Goal: Task Accomplishment & Management: Manage account settings

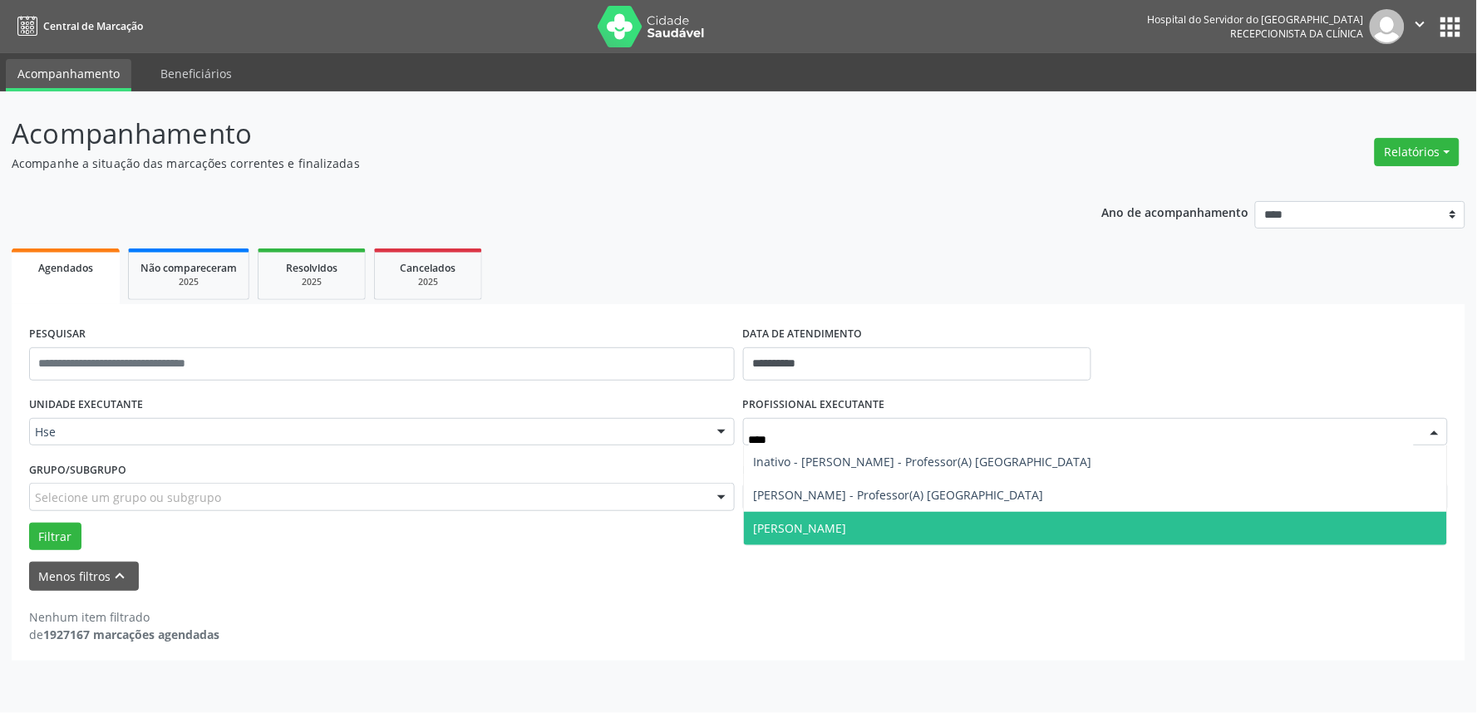
type input "*****"
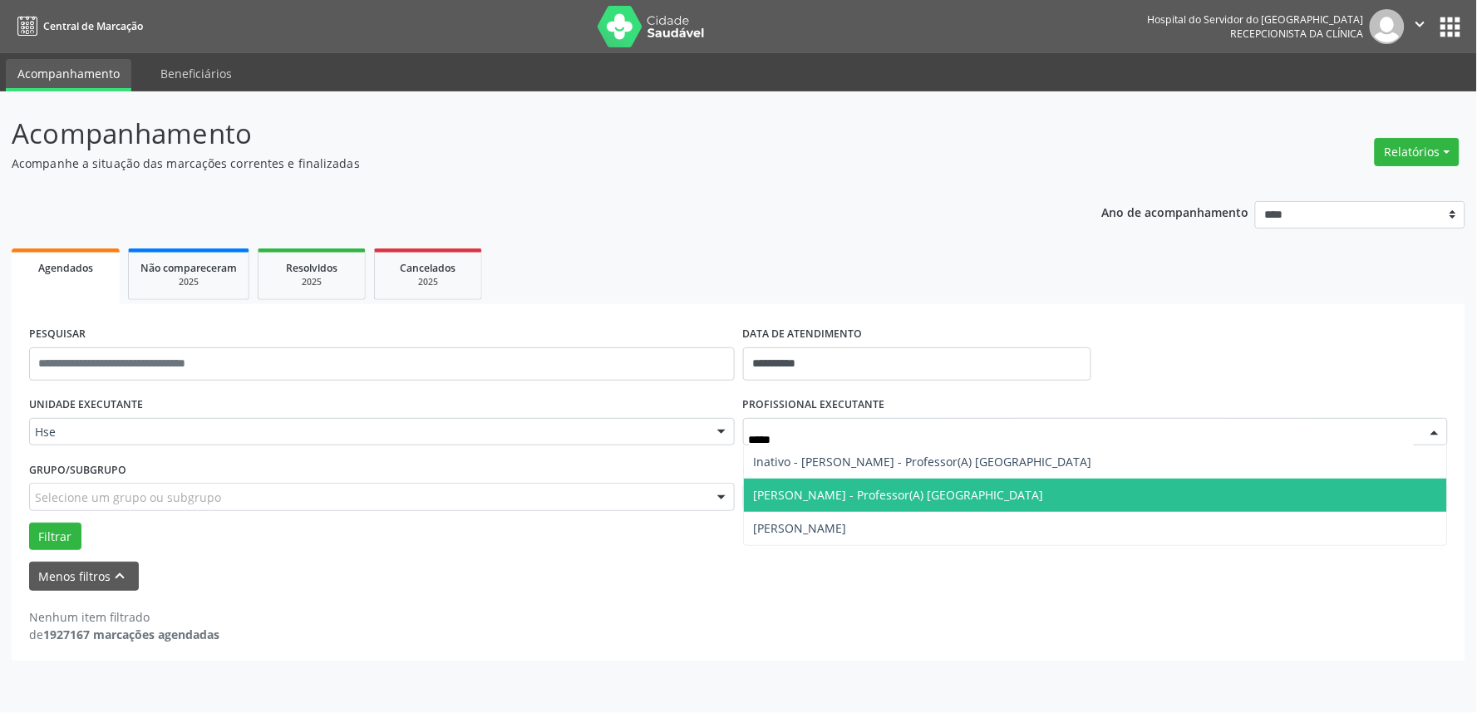
click at [862, 493] on span "[PERSON_NAME] - Professor(A) [GEOGRAPHIC_DATA]" at bounding box center [899, 495] width 290 height 16
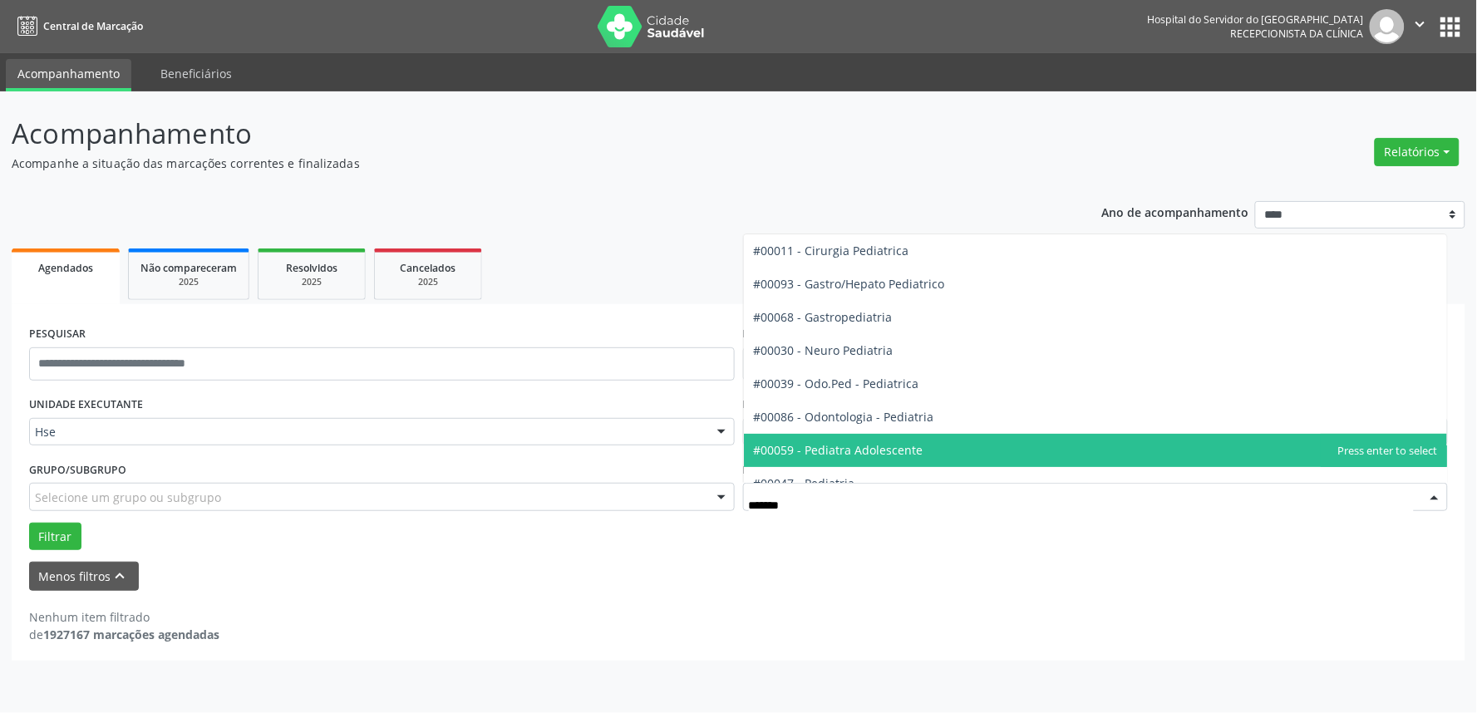
type input "********"
click at [839, 450] on span "#00047 - Pediatria" at bounding box center [804, 450] width 101 height 16
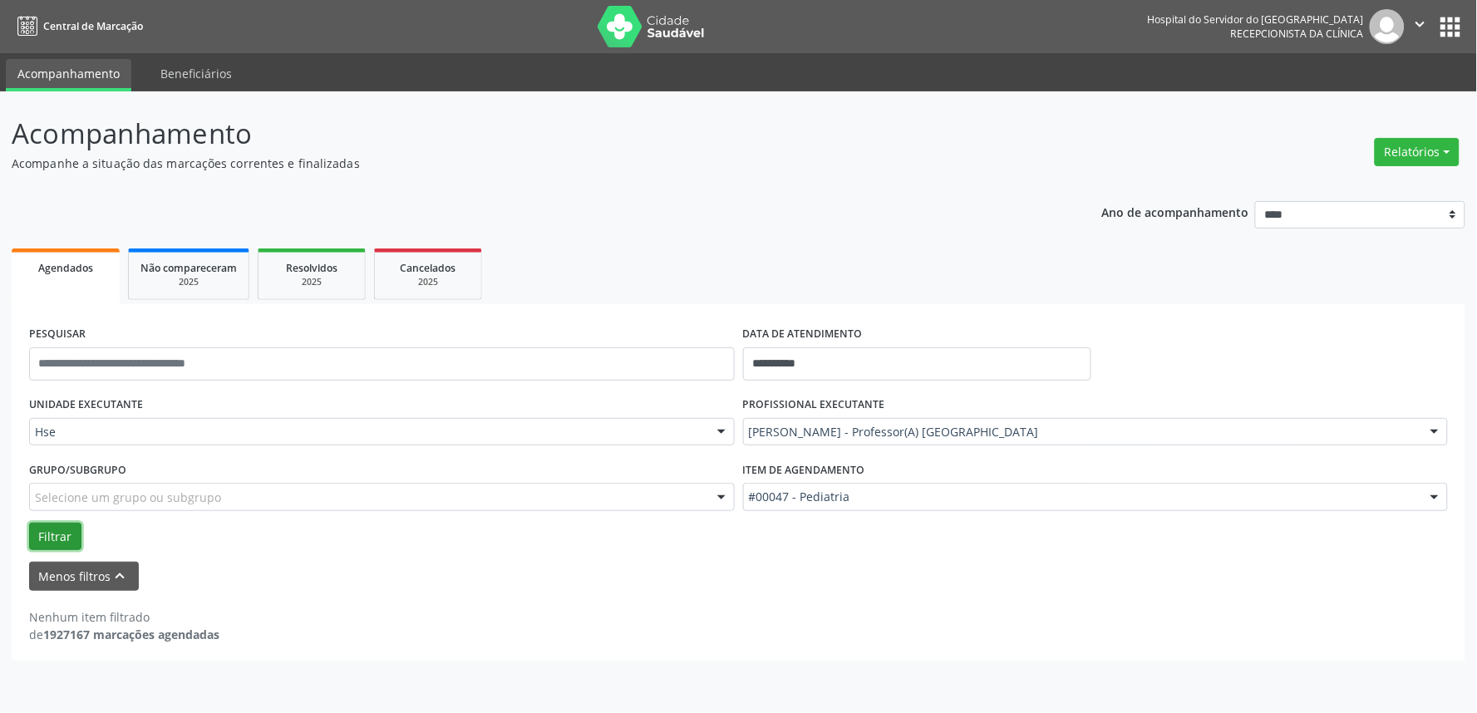
click at [60, 529] on button "Filtrar" at bounding box center [55, 537] width 52 height 28
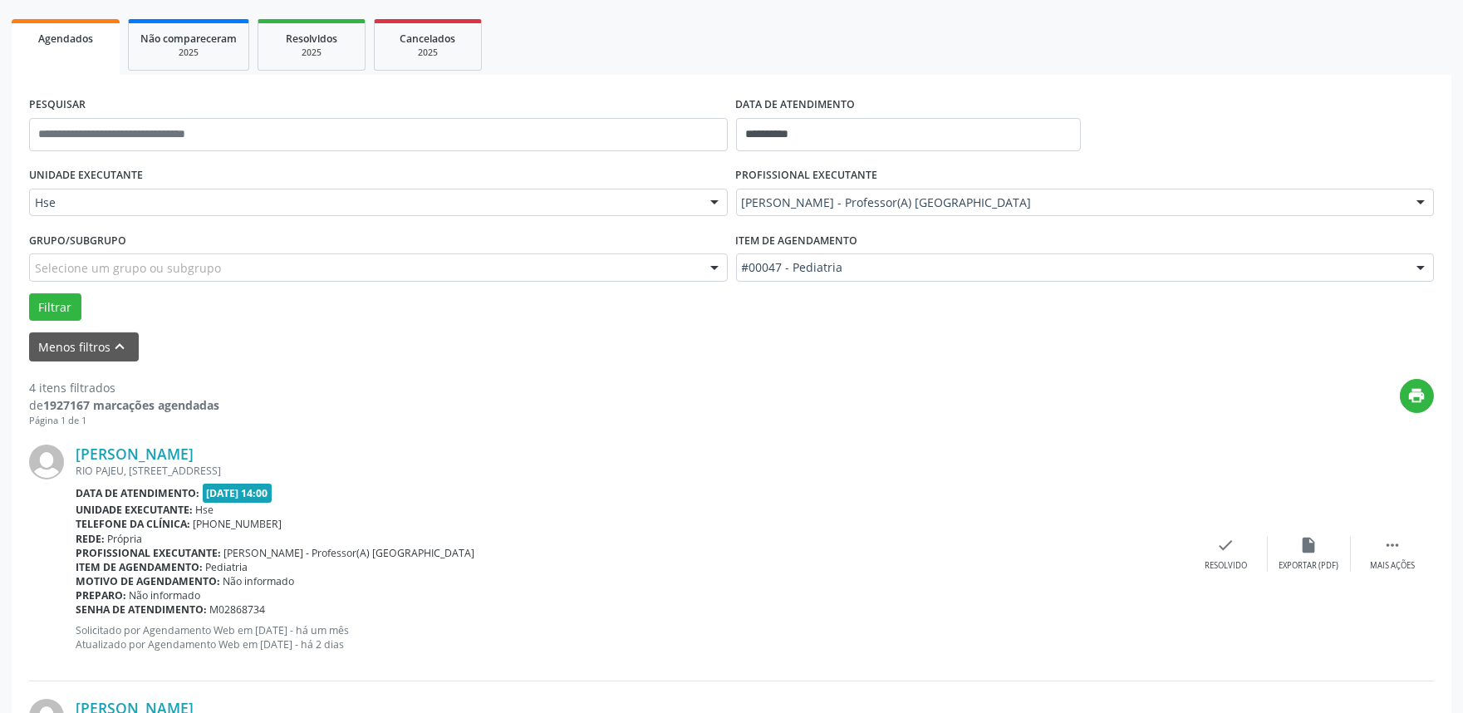
scroll to position [277, 0]
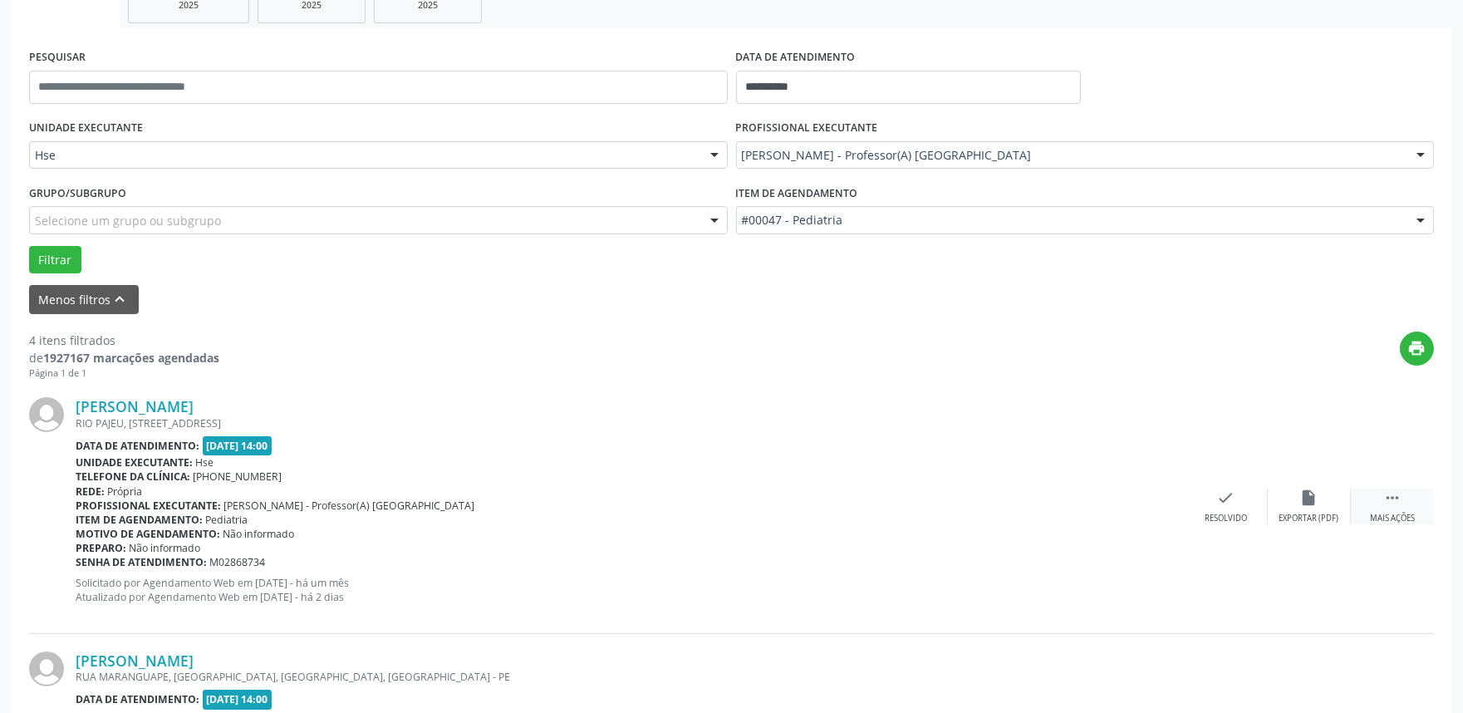
click at [1385, 492] on icon "" at bounding box center [1393, 498] width 18 height 18
click at [1295, 491] on div "alarm_off Não compareceu" at bounding box center [1309, 507] width 83 height 36
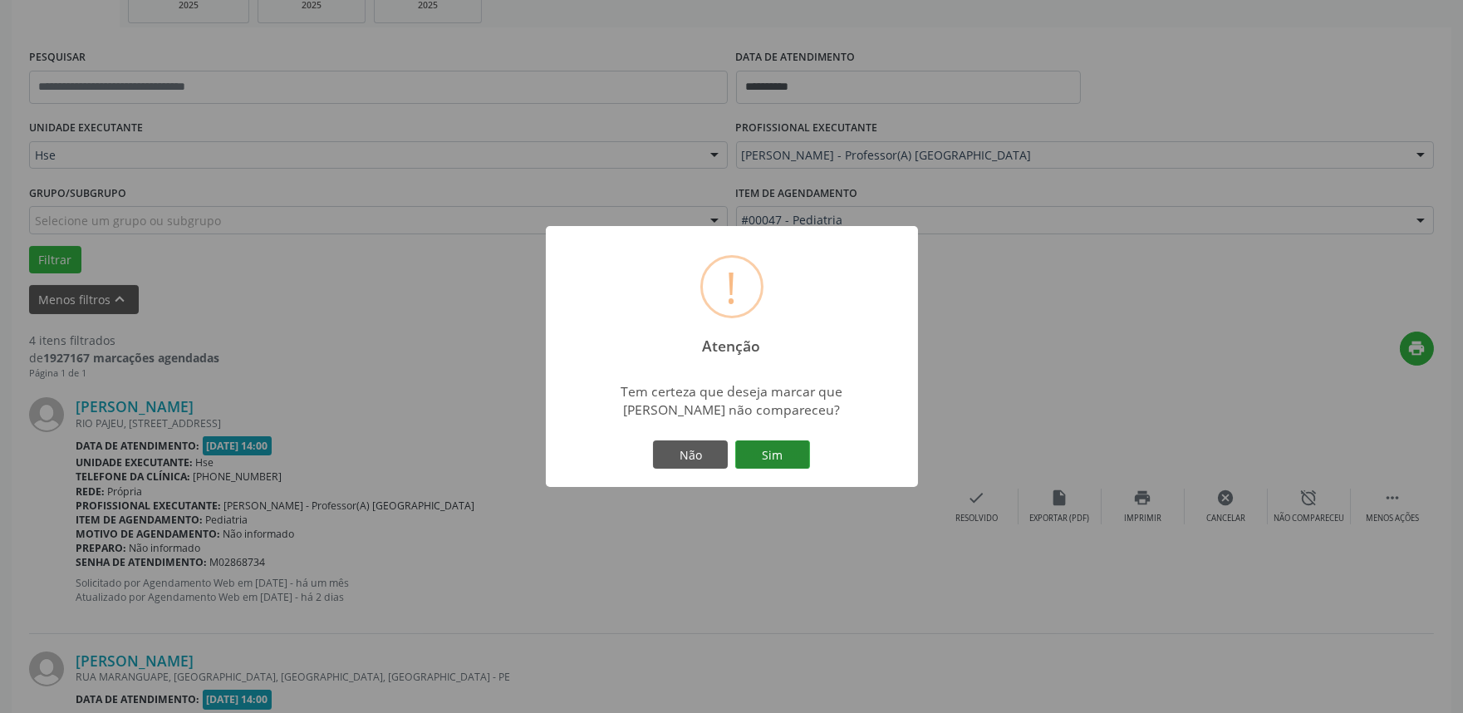
click at [760, 458] on button "Sim" at bounding box center [772, 454] width 75 height 28
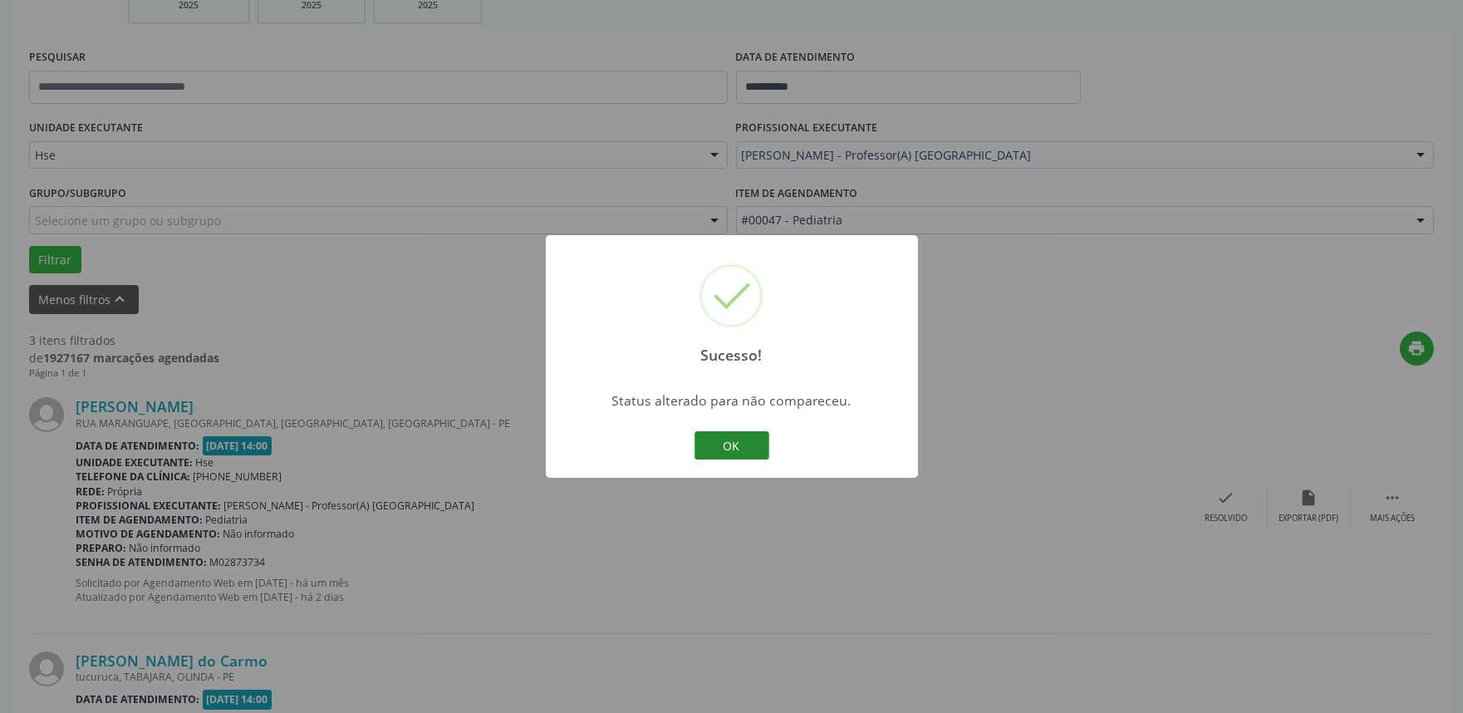
click at [723, 442] on button "OK" at bounding box center [732, 445] width 75 height 28
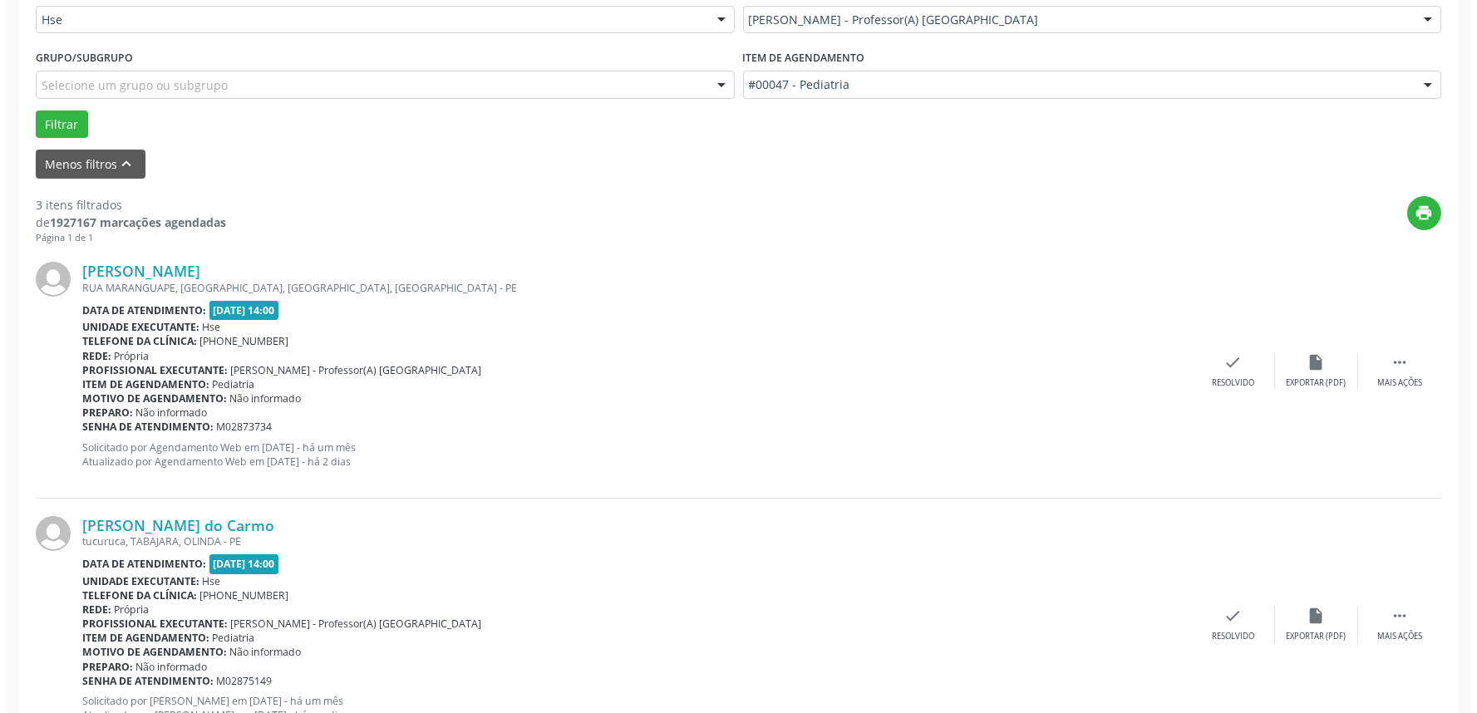
scroll to position [553, 0]
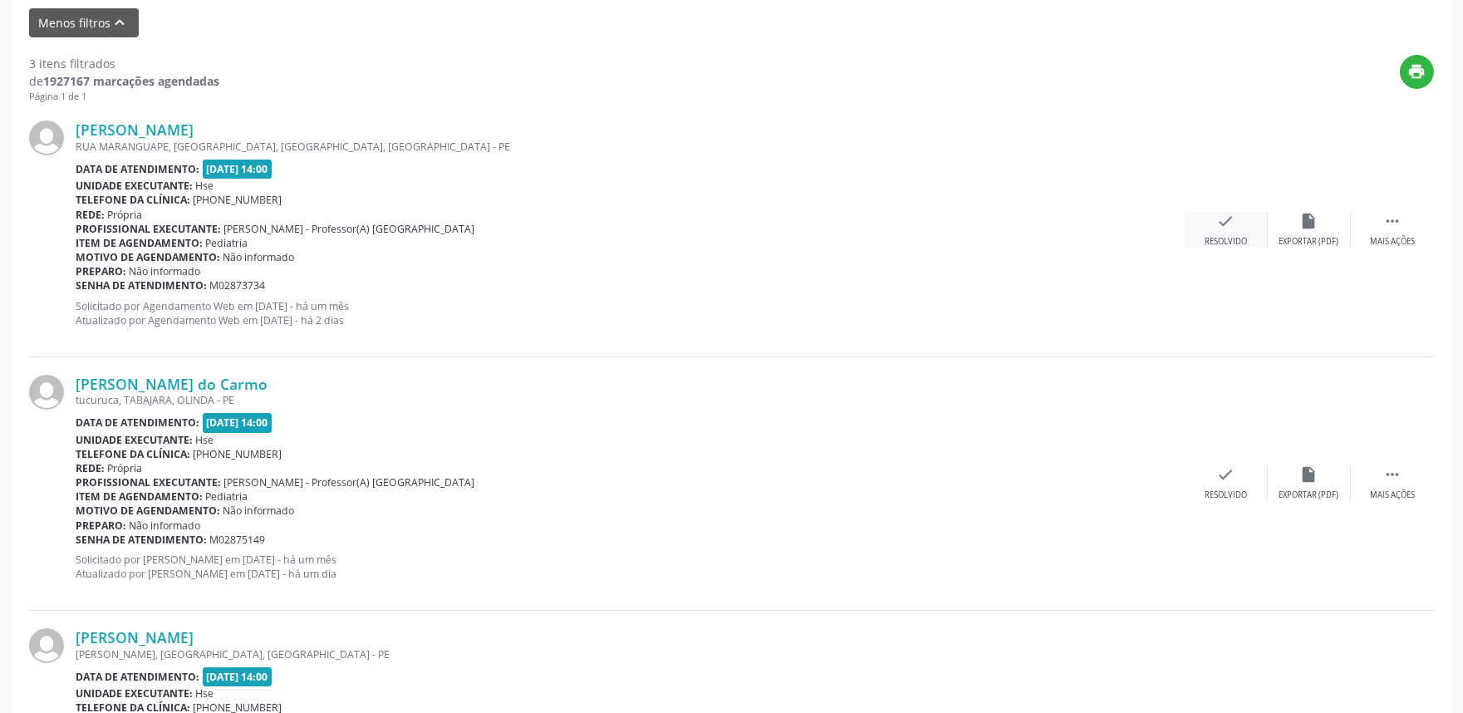
click at [1241, 224] on div "check Resolvido" at bounding box center [1226, 230] width 83 height 36
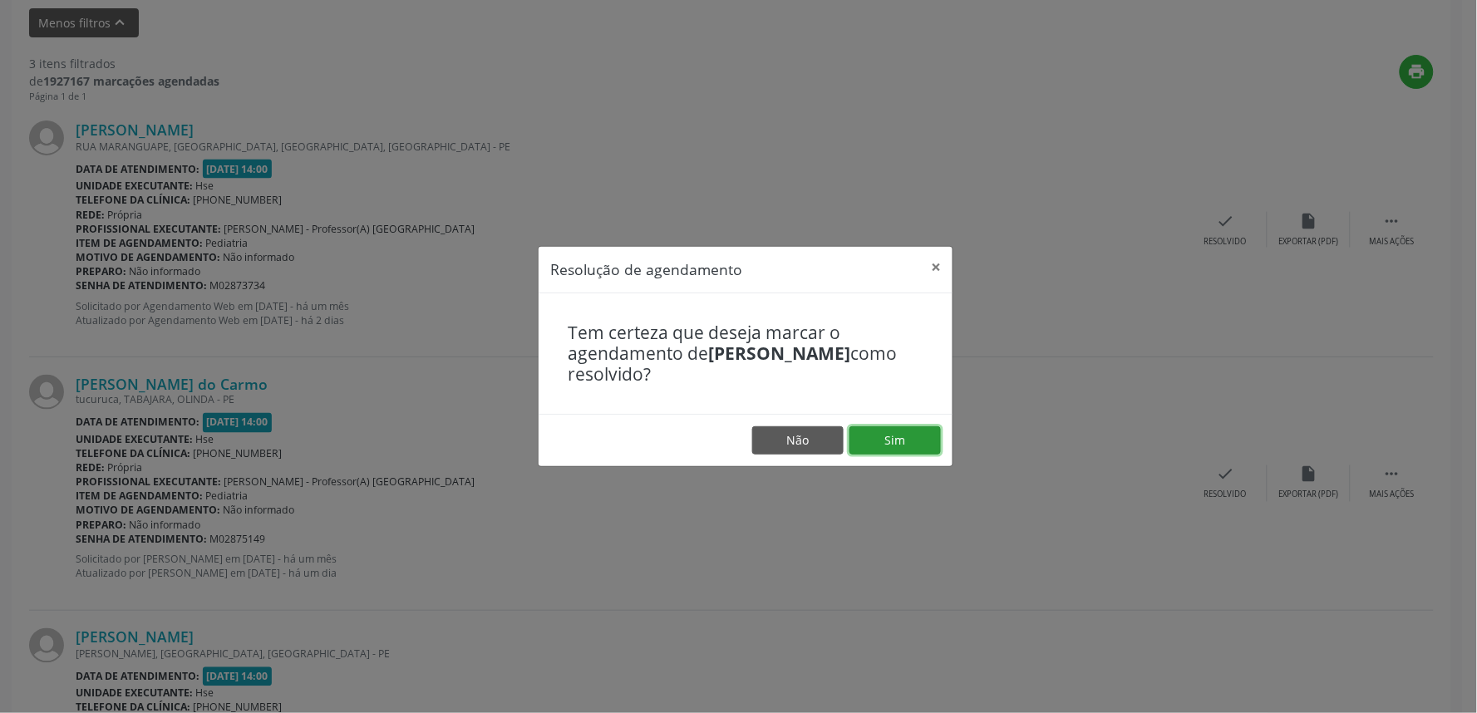
click at [899, 439] on button "Sim" at bounding box center [894, 440] width 91 height 28
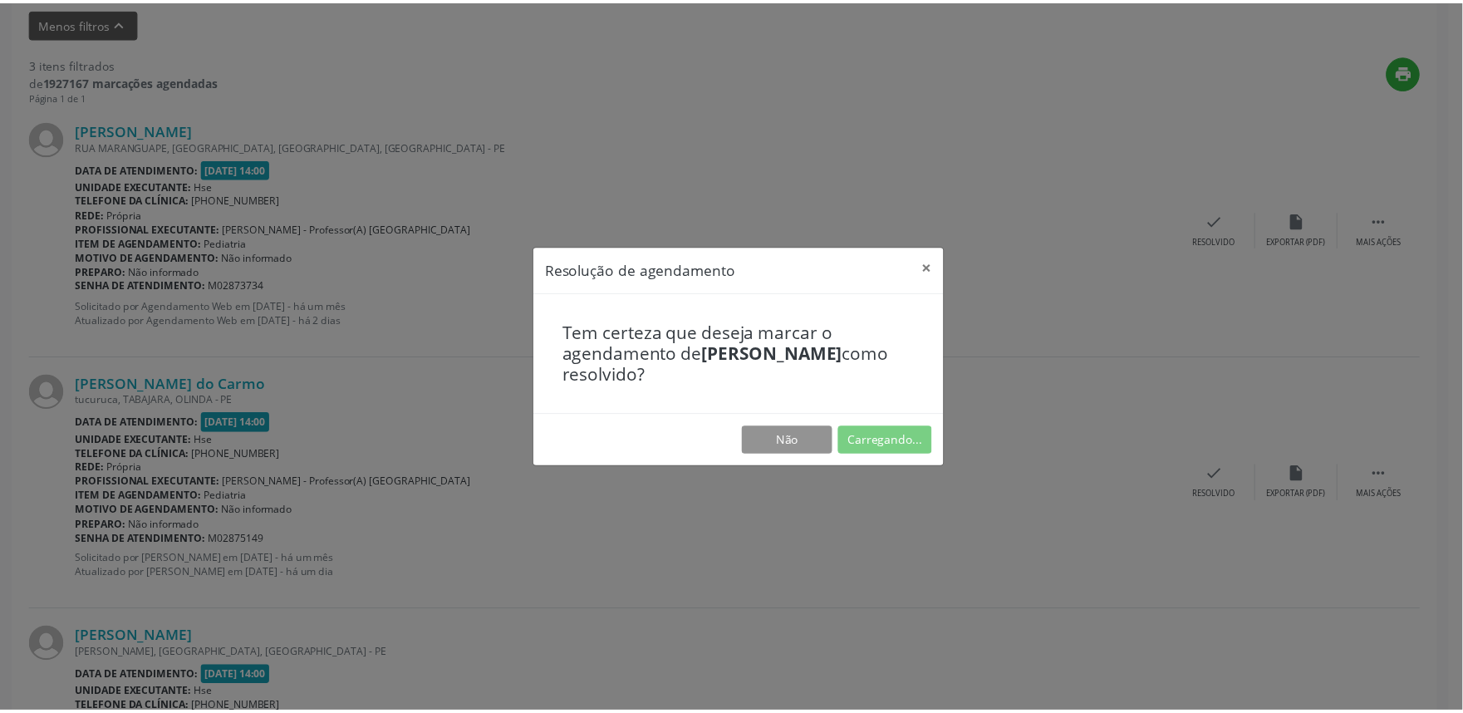
scroll to position [0, 0]
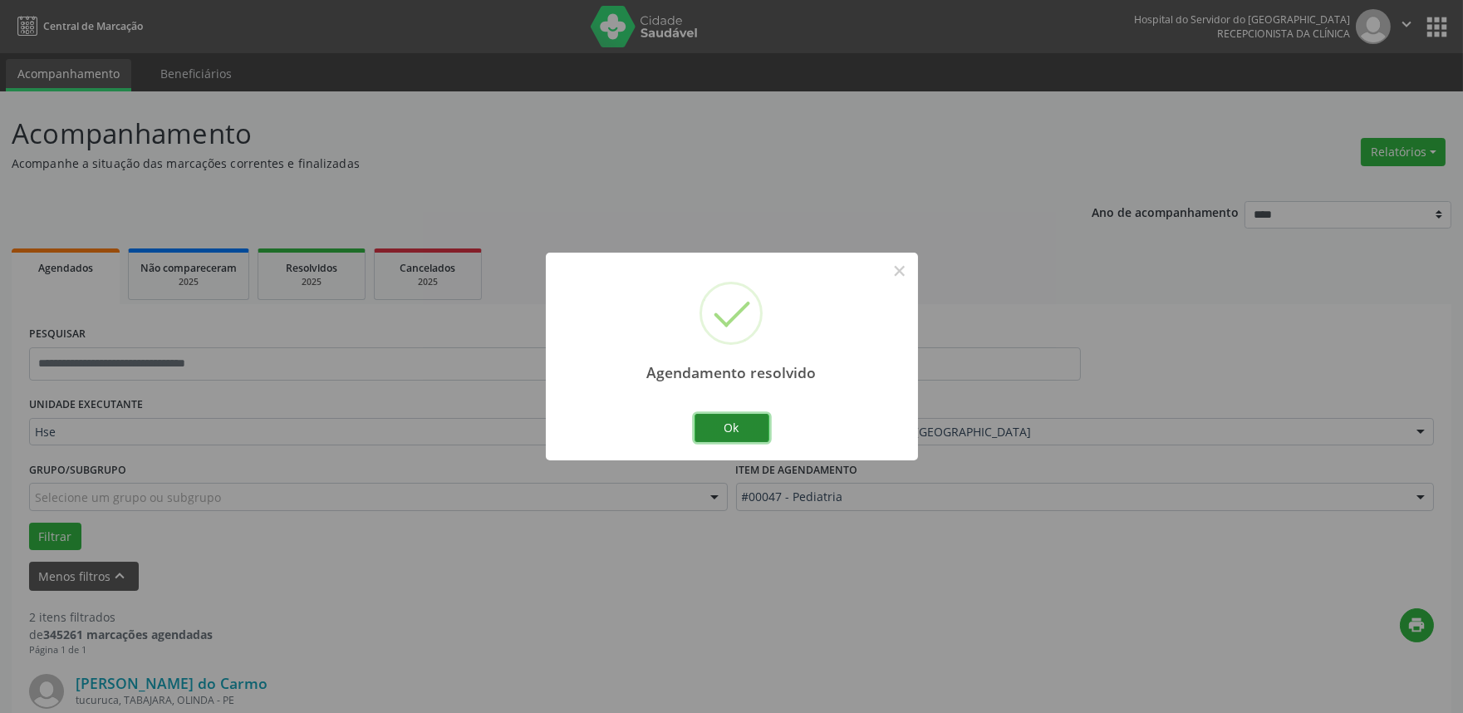
click at [740, 424] on button "Ok" at bounding box center [732, 428] width 75 height 28
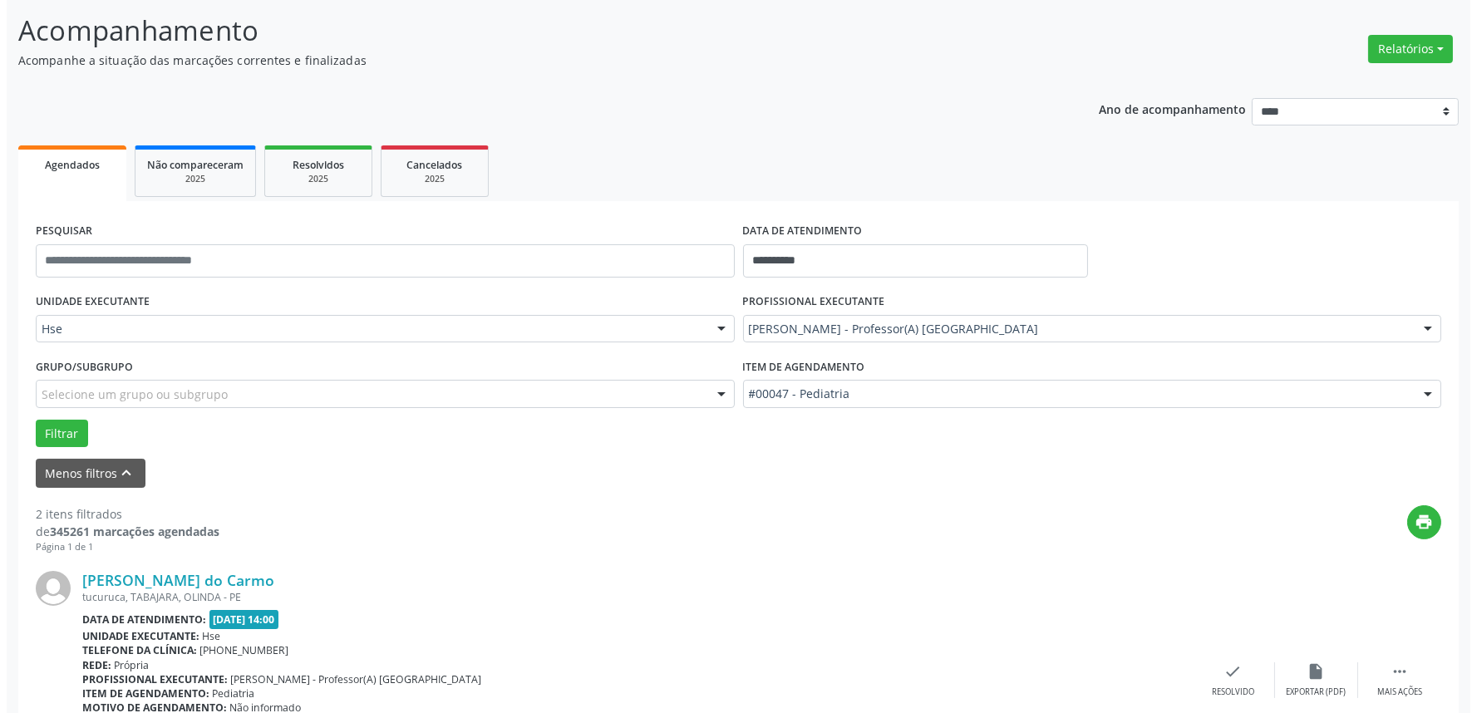
scroll to position [369, 0]
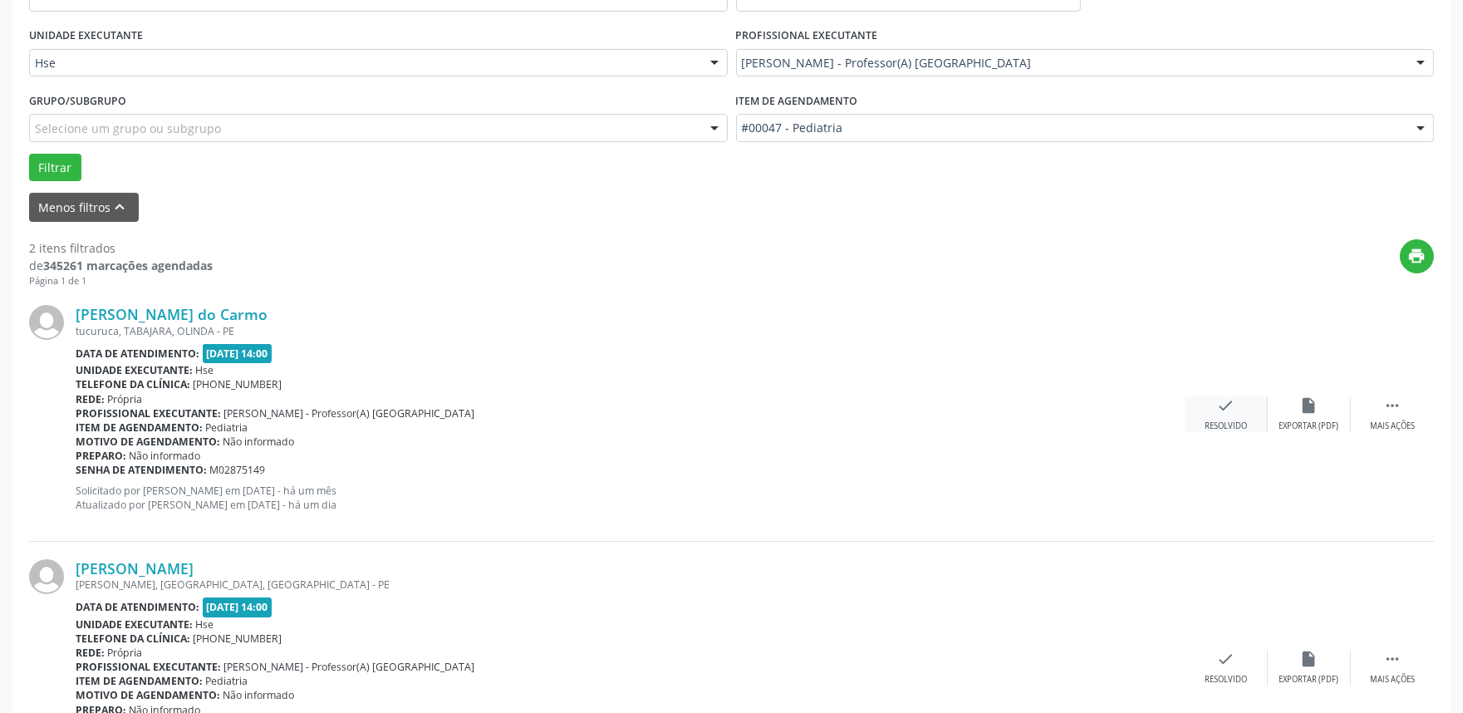
click at [1218, 418] on div "check Resolvido" at bounding box center [1226, 414] width 83 height 36
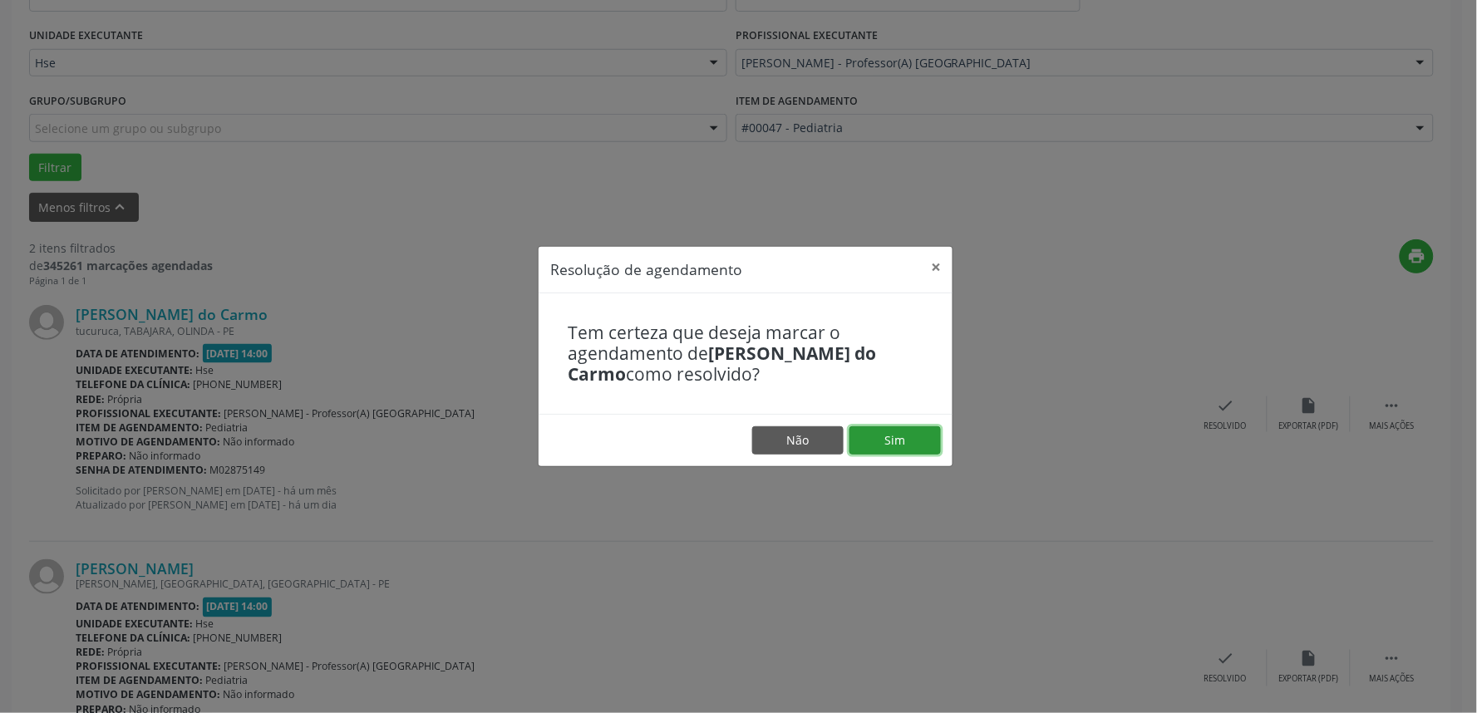
click at [899, 429] on button "Sim" at bounding box center [894, 440] width 91 height 28
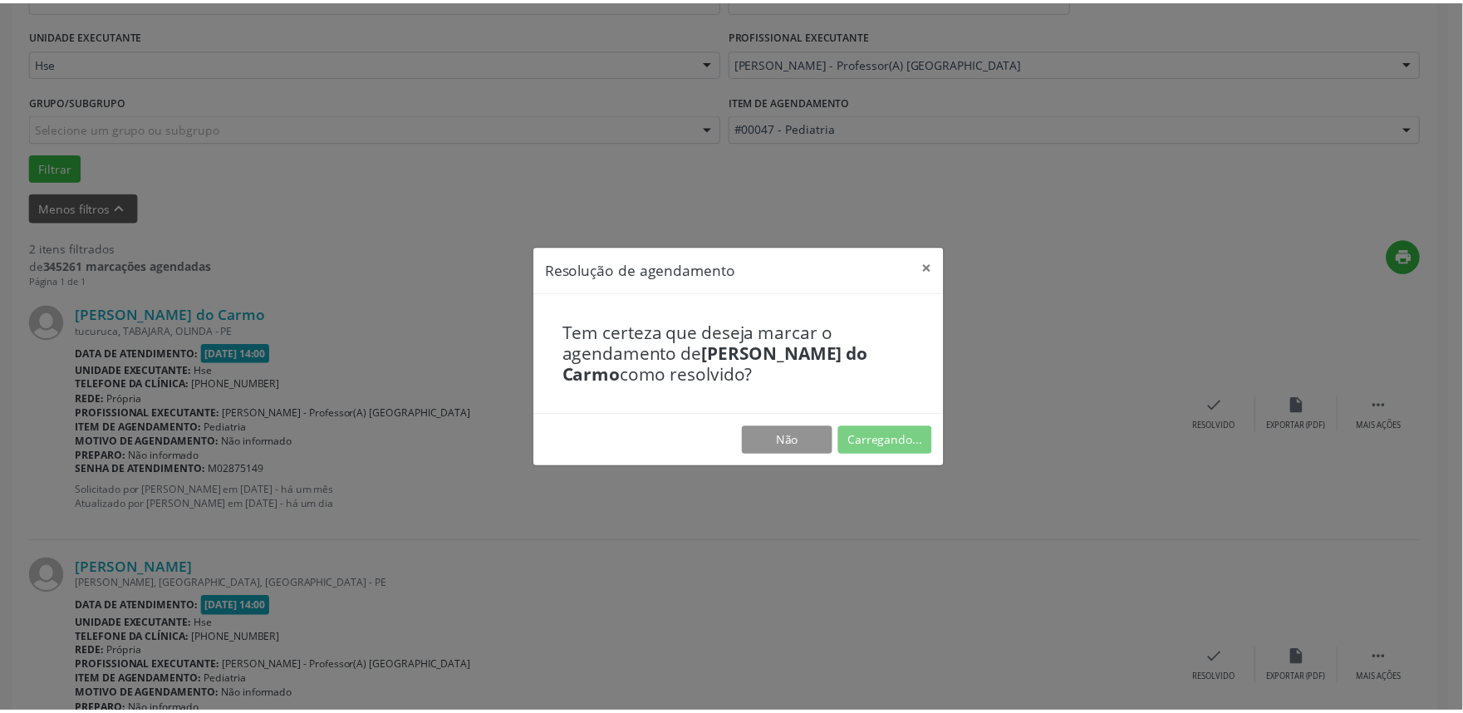
scroll to position [0, 0]
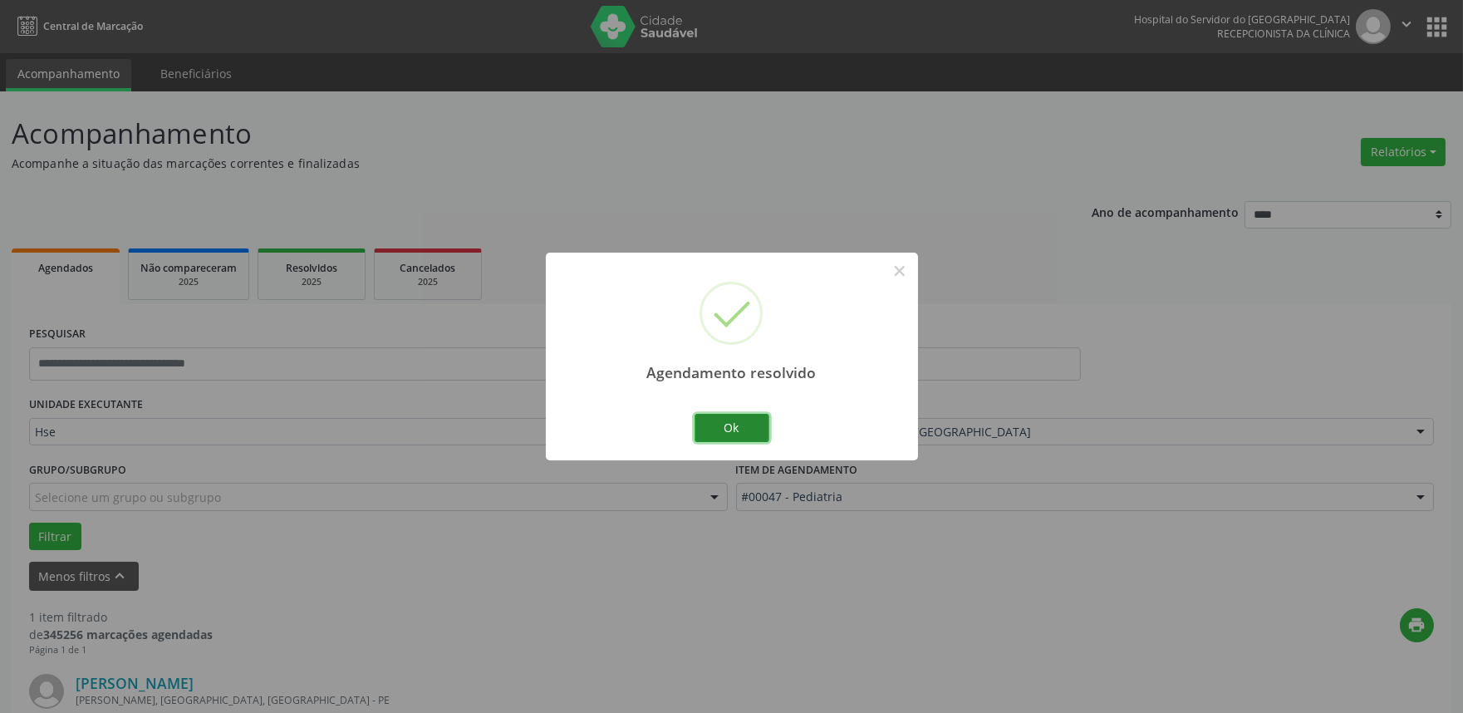
click at [736, 430] on button "Ok" at bounding box center [732, 428] width 75 height 28
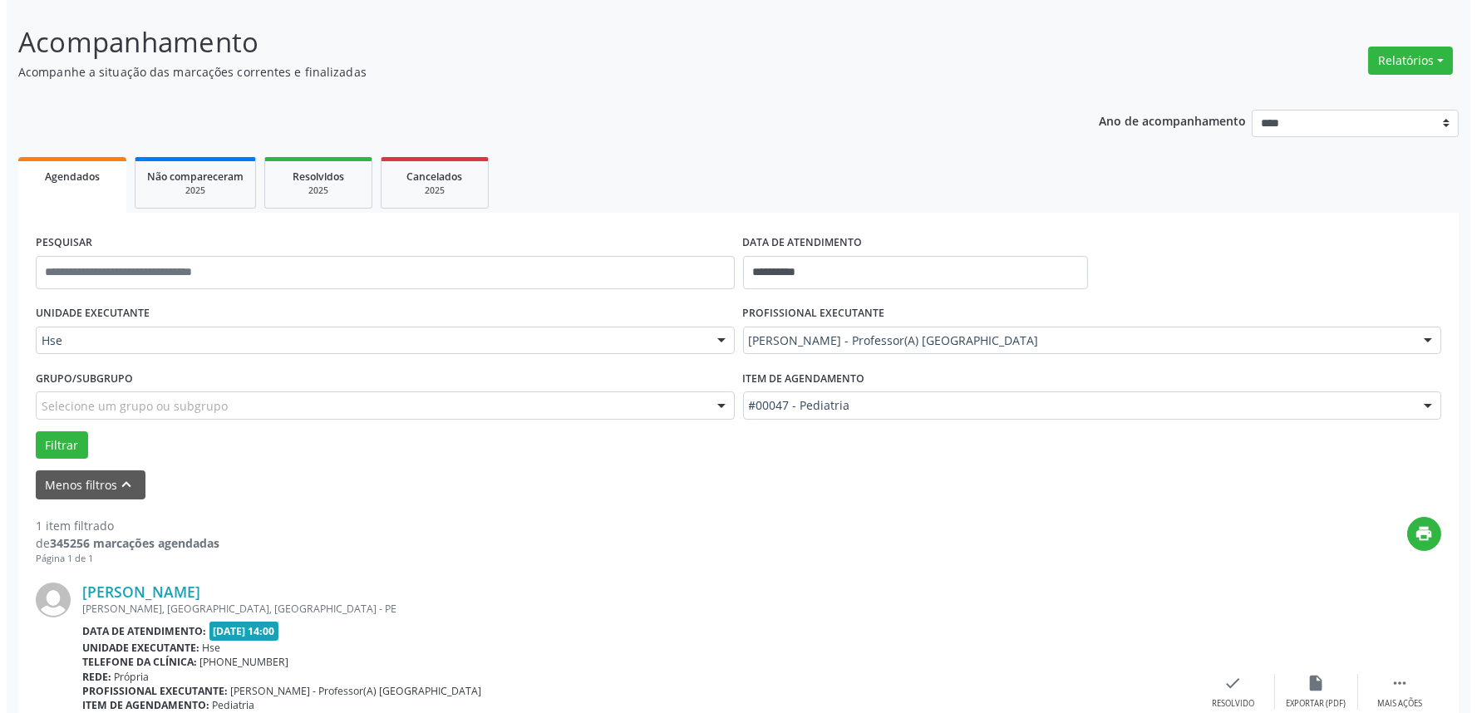
scroll to position [224, 0]
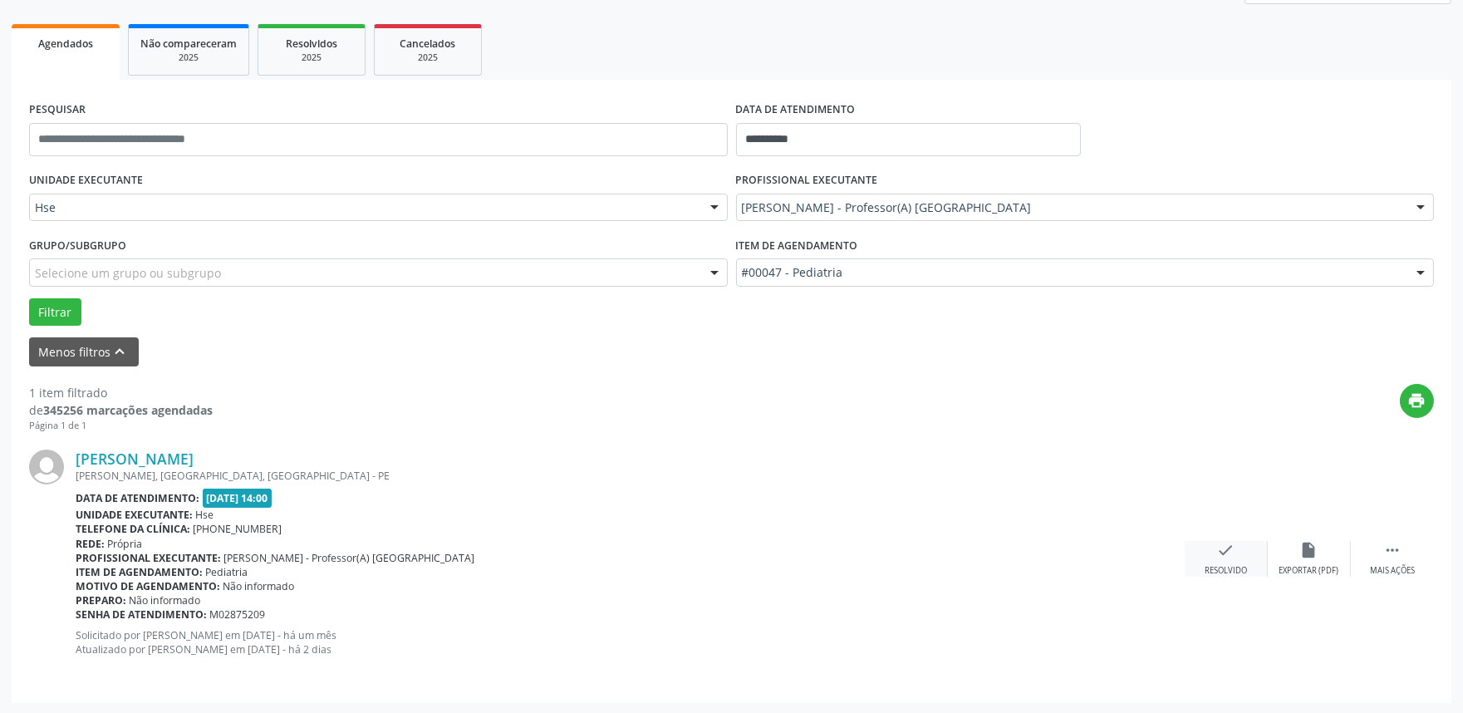
click at [1237, 566] on div "Resolvido" at bounding box center [1226, 571] width 42 height 12
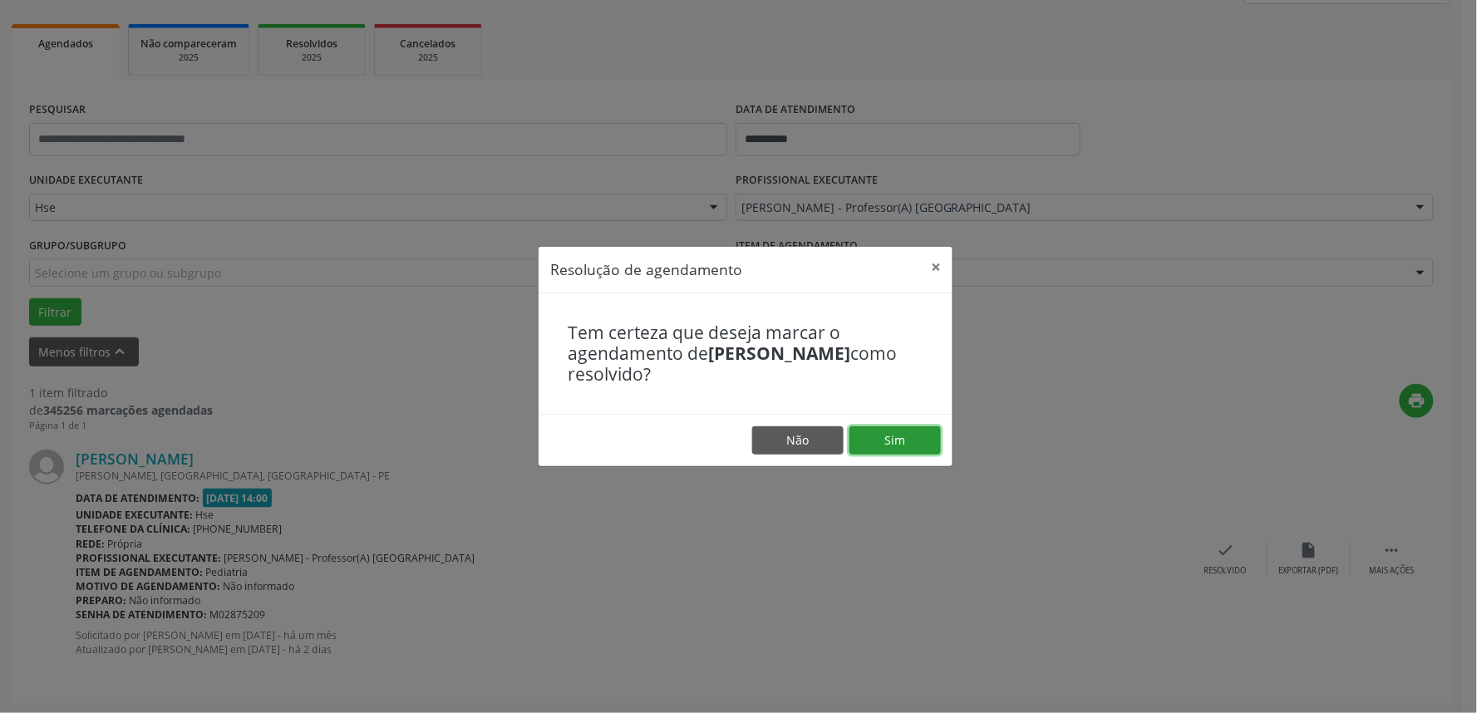
click at [906, 447] on button "Sim" at bounding box center [894, 440] width 91 height 28
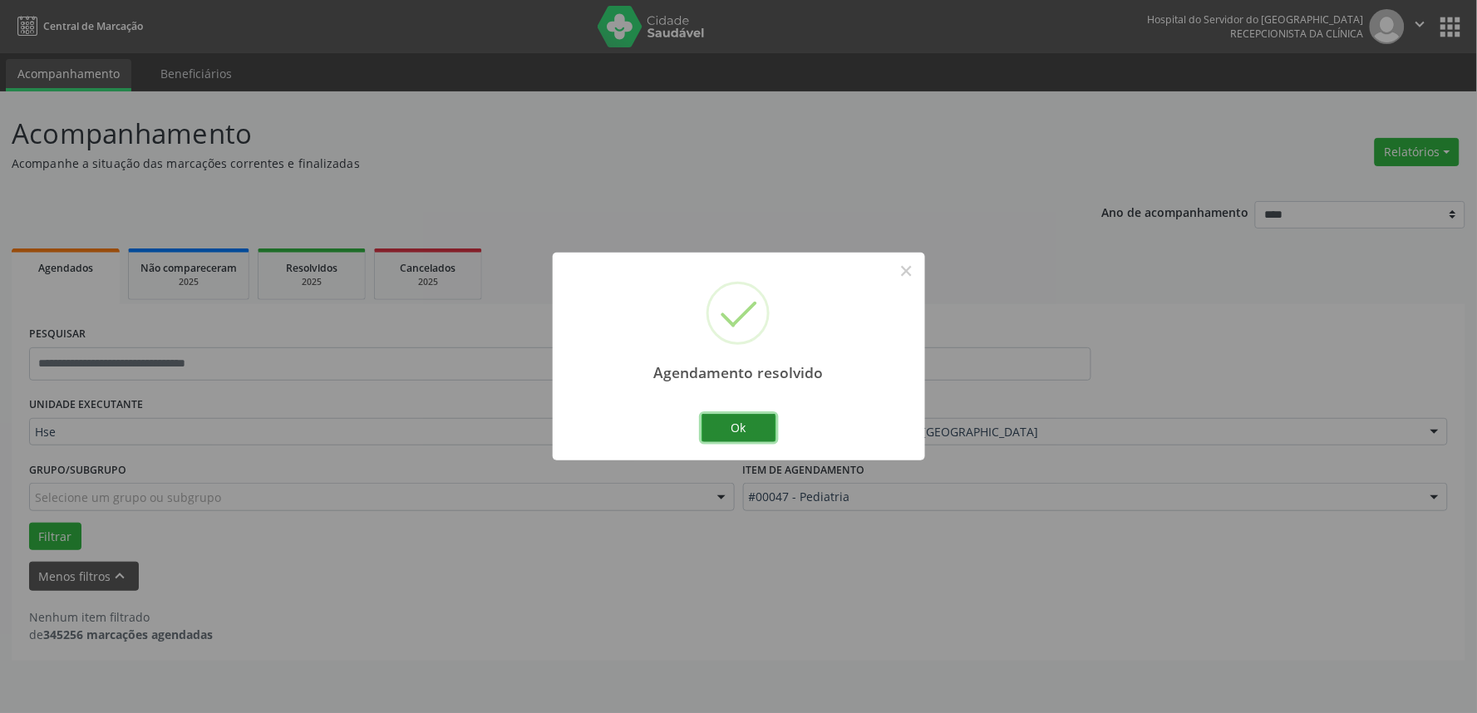
click at [756, 430] on button "Ok" at bounding box center [738, 428] width 75 height 28
